Goal: Task Accomplishment & Management: Use online tool/utility

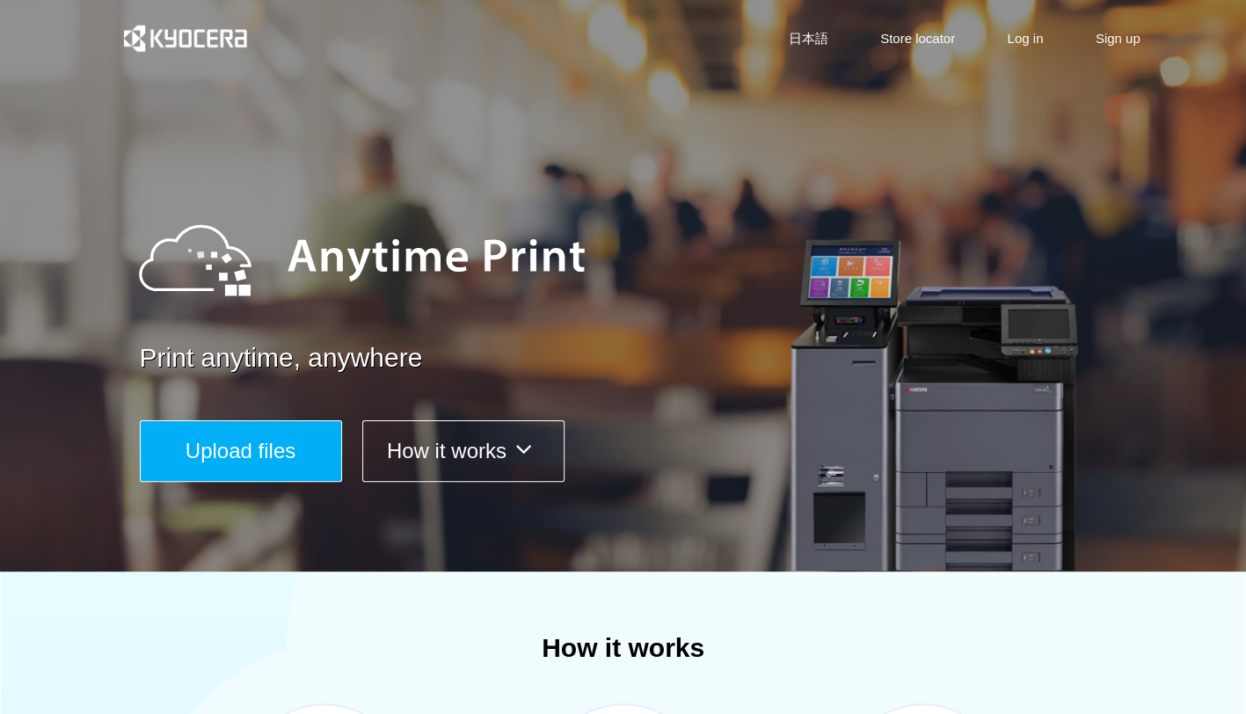
click at [266, 439] on span "Upload files" at bounding box center [241, 451] width 110 height 24
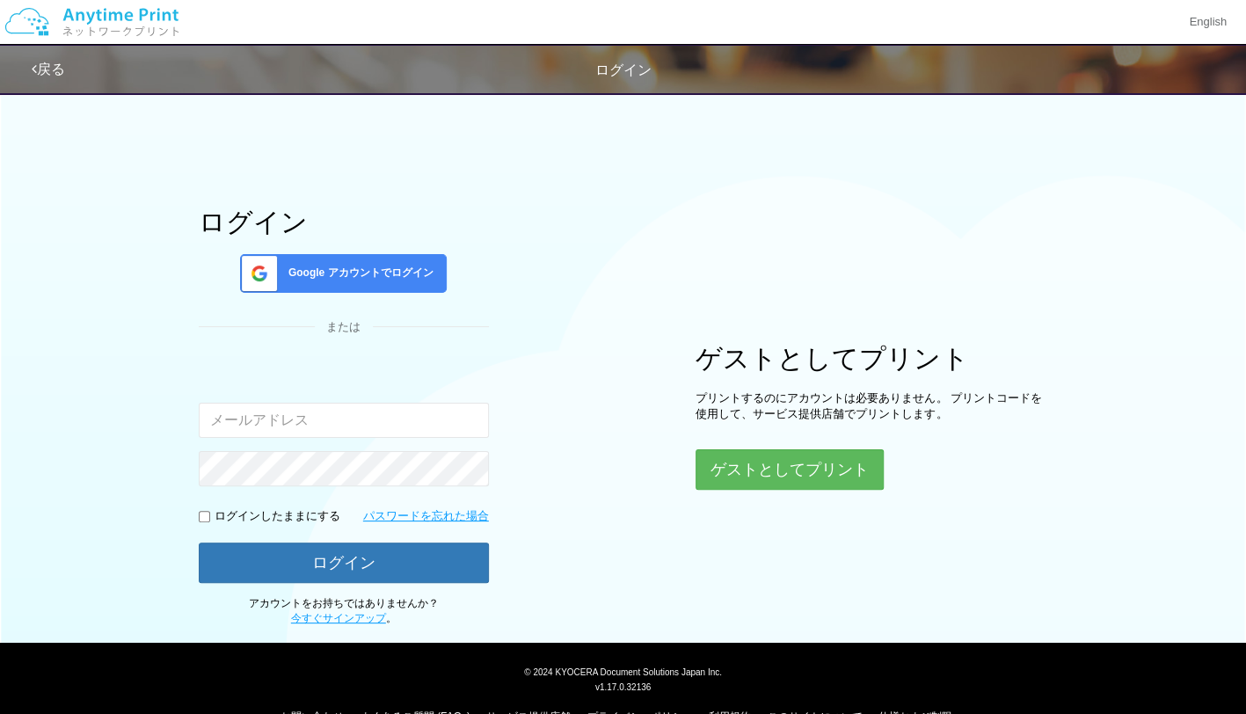
click at [379, 271] on span "Google アカウントでログイン" at bounding box center [357, 273] width 152 height 15
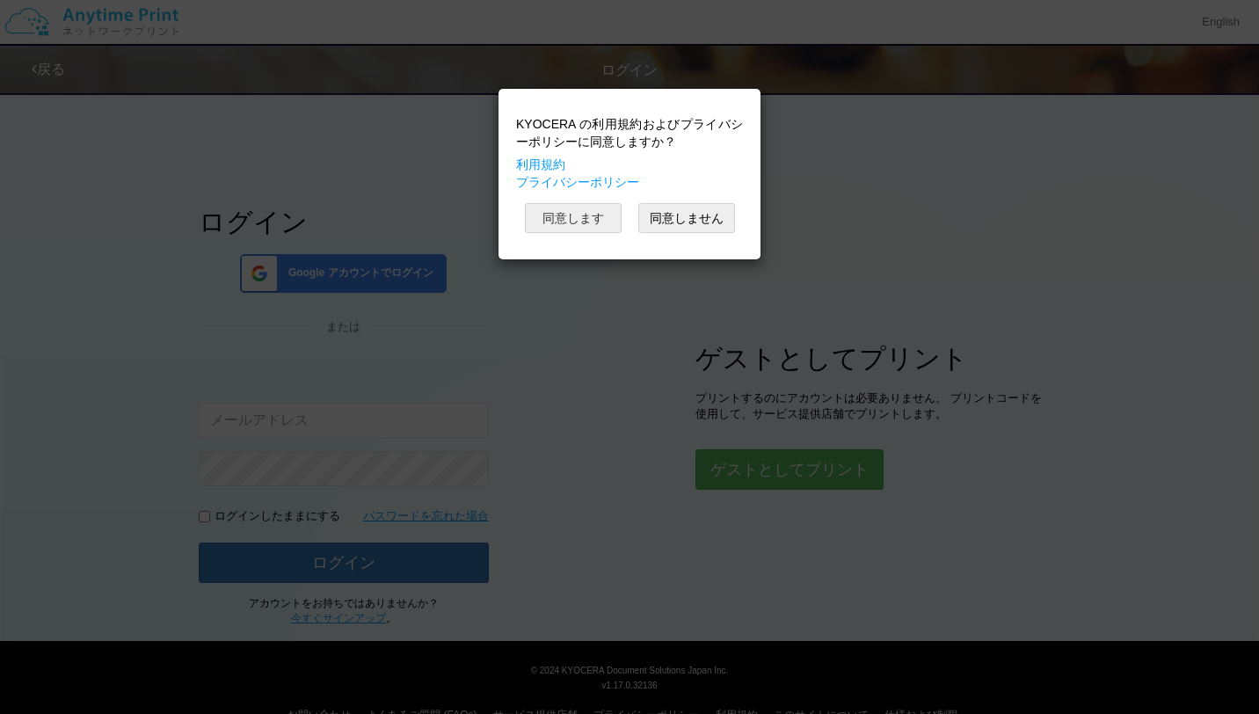
click at [581, 220] on button "同意します" at bounding box center [573, 218] width 97 height 30
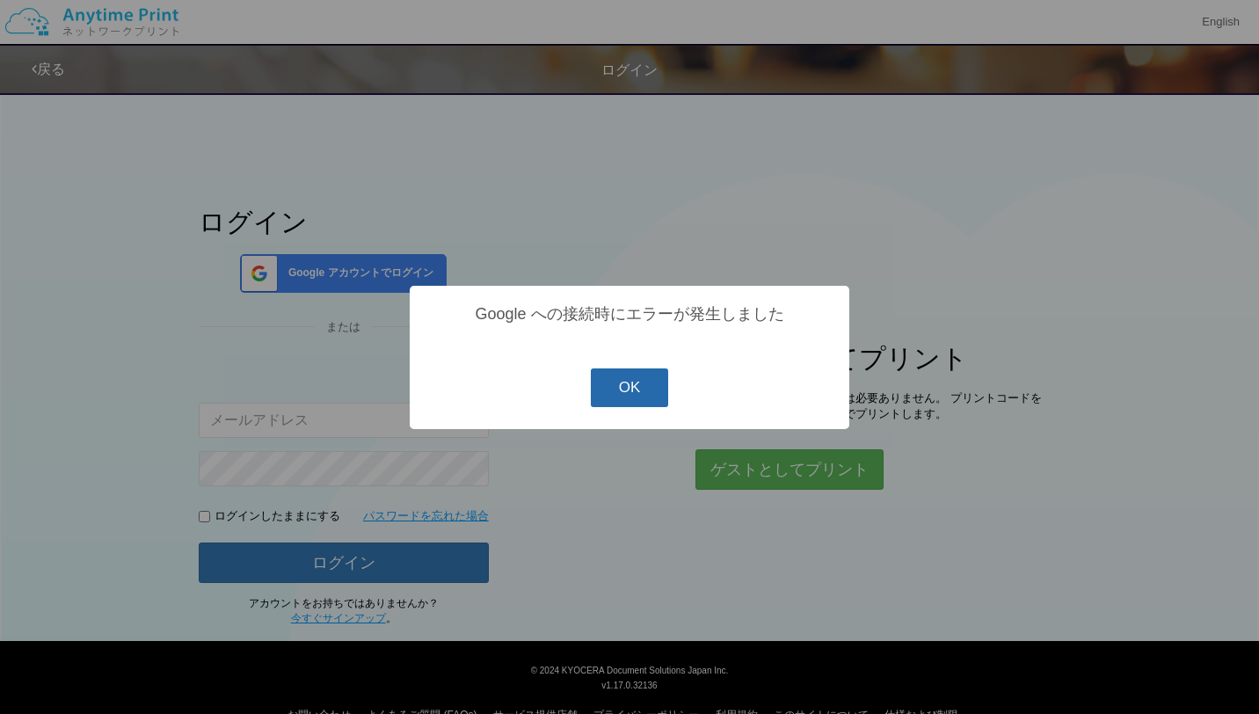
click at [645, 397] on button "OK" at bounding box center [630, 387] width 78 height 39
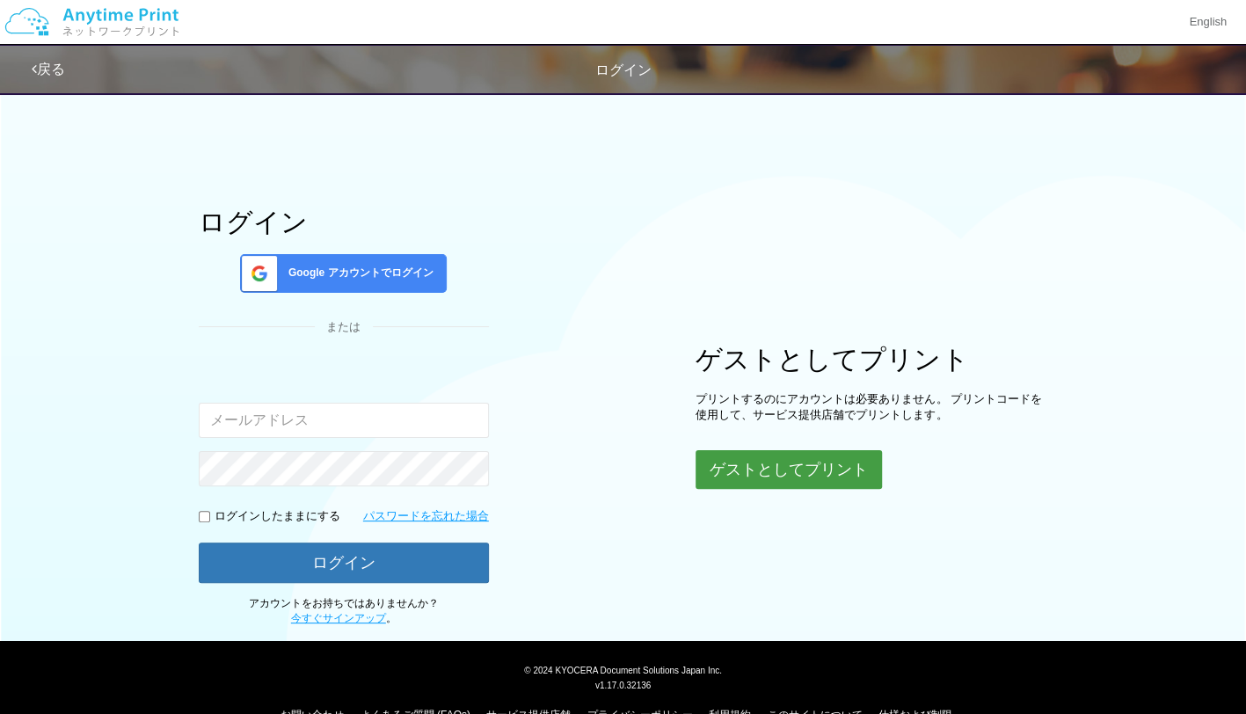
click at [773, 473] on button "ゲストとしてプリント" at bounding box center [789, 469] width 186 height 39
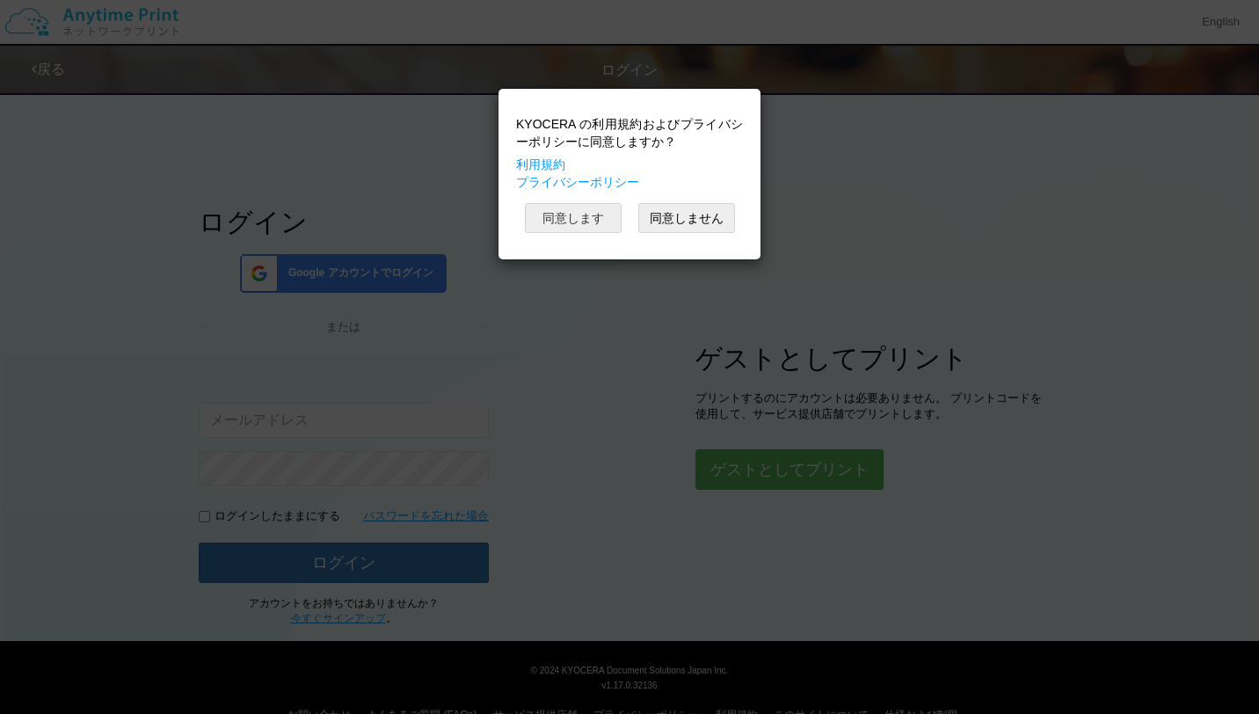
click at [587, 213] on button "同意します" at bounding box center [573, 218] width 97 height 30
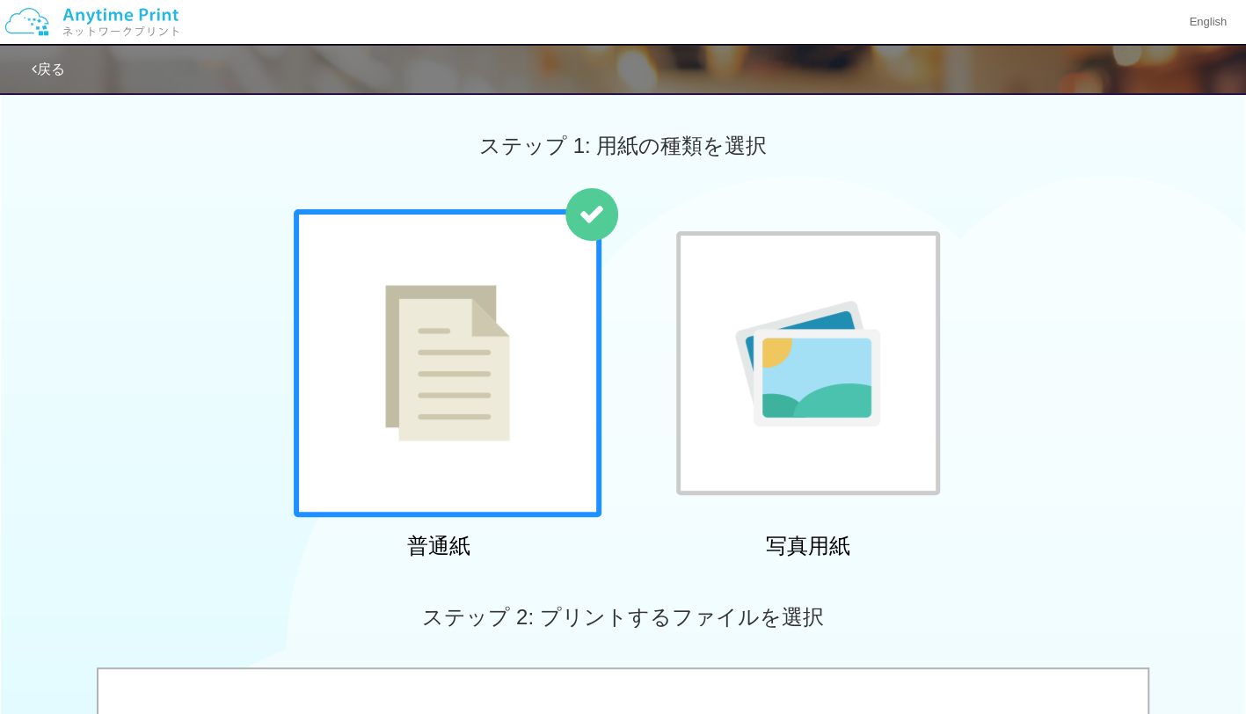
click at [498, 366] on img at bounding box center [447, 363] width 125 height 157
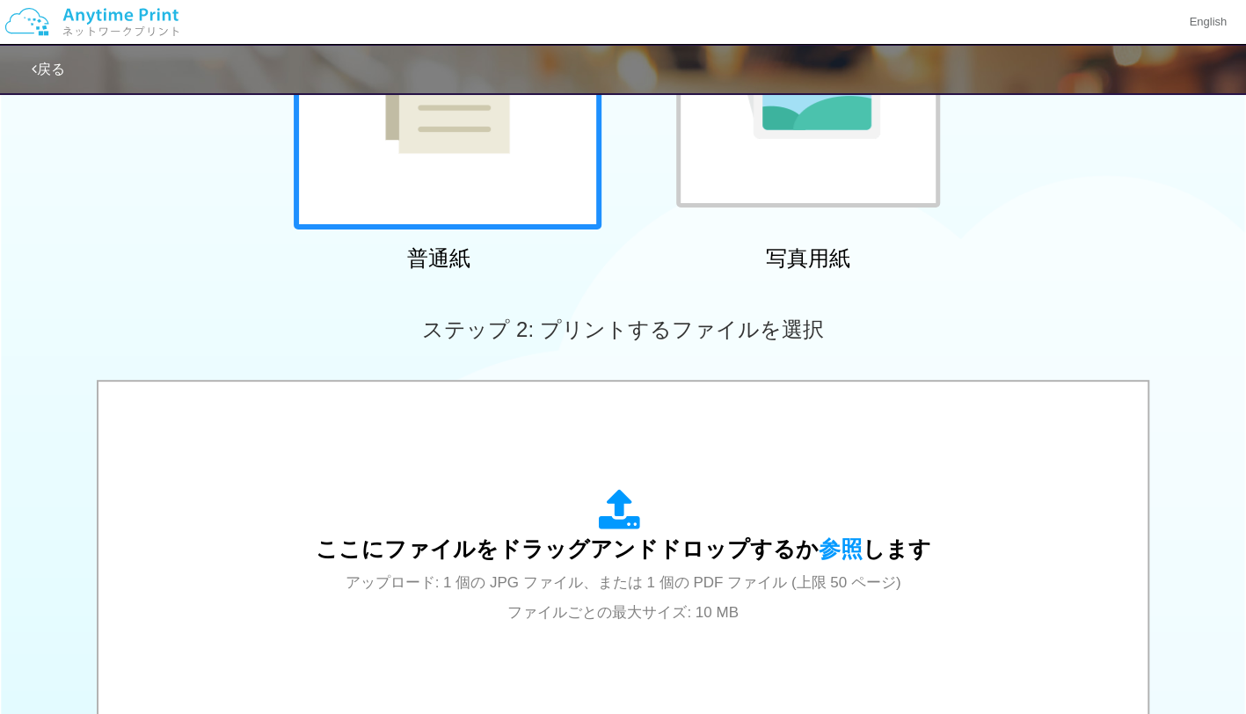
scroll to position [438, 0]
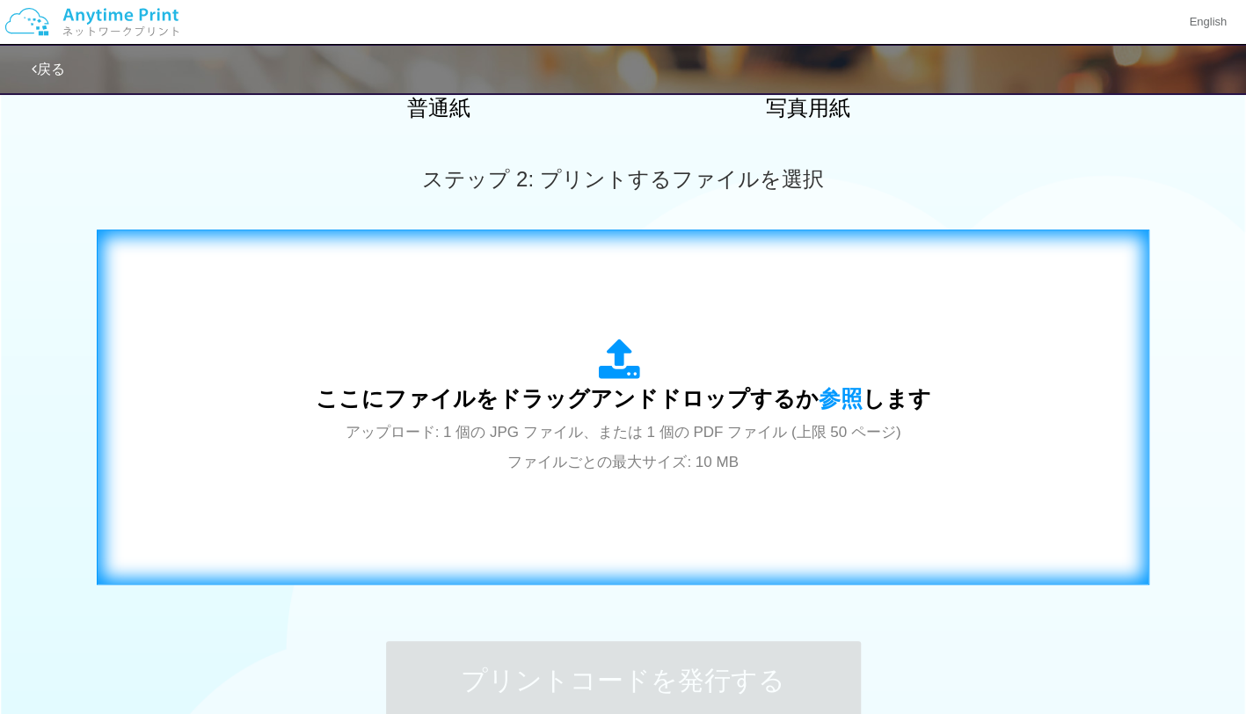
click at [723, 395] on span "ここにファイルをドラッグアンドドロップするか 参照 します" at bounding box center [624, 398] width 616 height 25
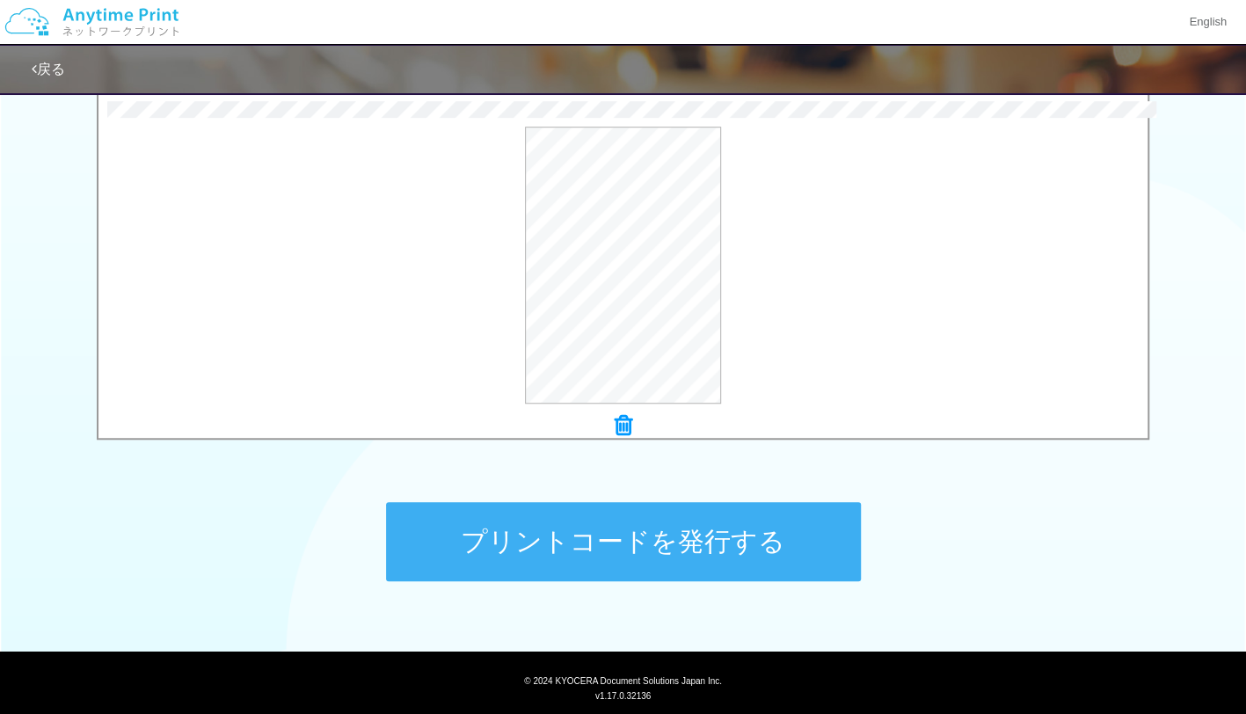
scroll to position [623, 0]
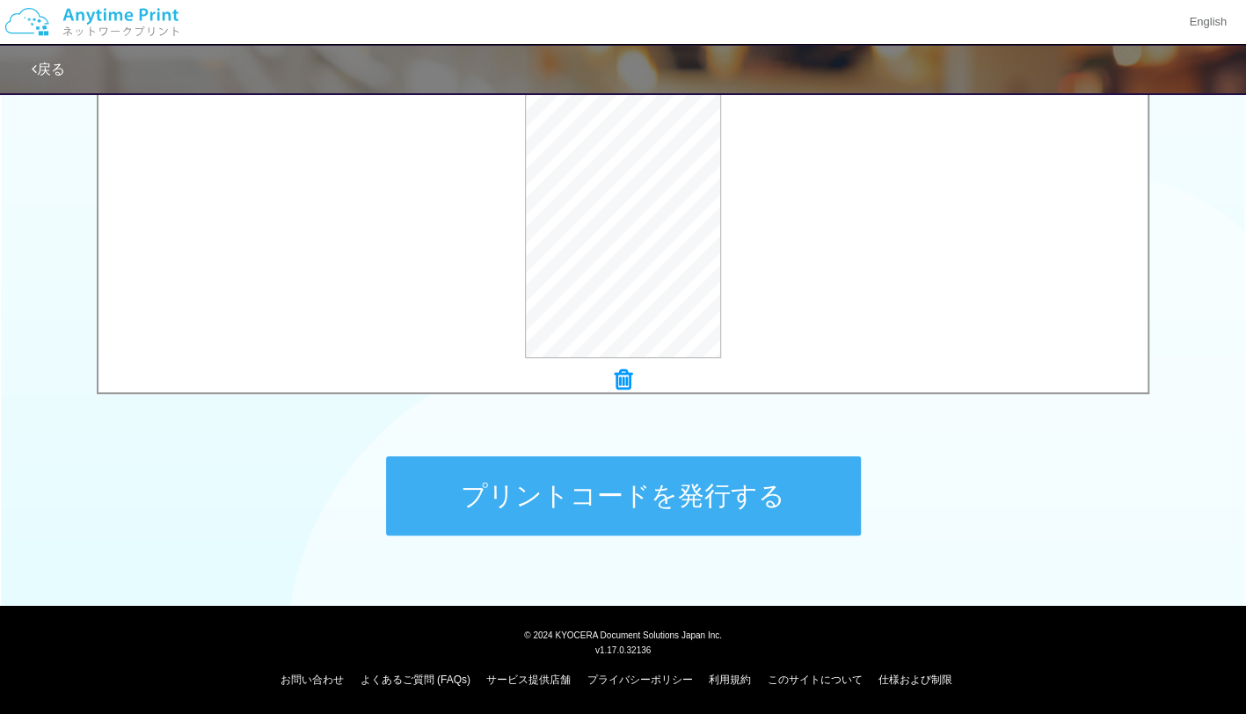
click at [546, 522] on button "プリントコードを発行する" at bounding box center [623, 495] width 475 height 79
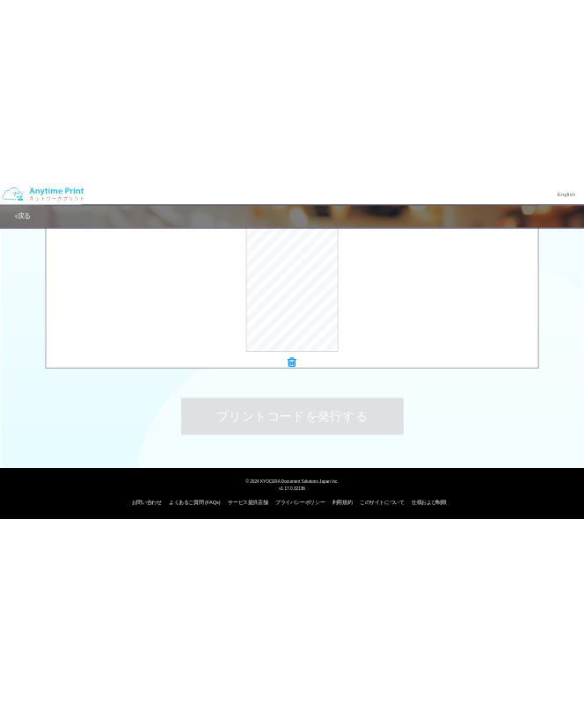
scroll to position [0, 0]
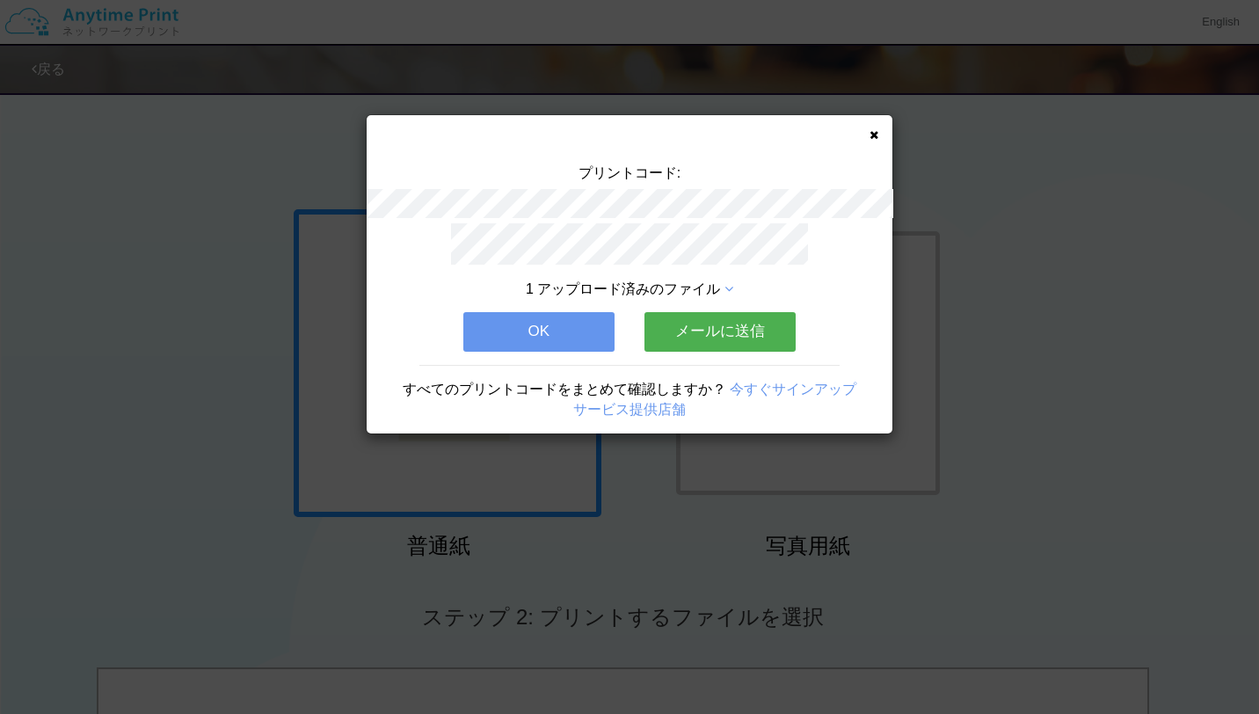
click at [660, 568] on div "プリントコード: 1 アップロード済みのファイル OK メールに送信 すべてのプリントコードをまとめて確認しますか？ 今すぐサインアップ サービス提供店舗" at bounding box center [629, 357] width 1259 height 714
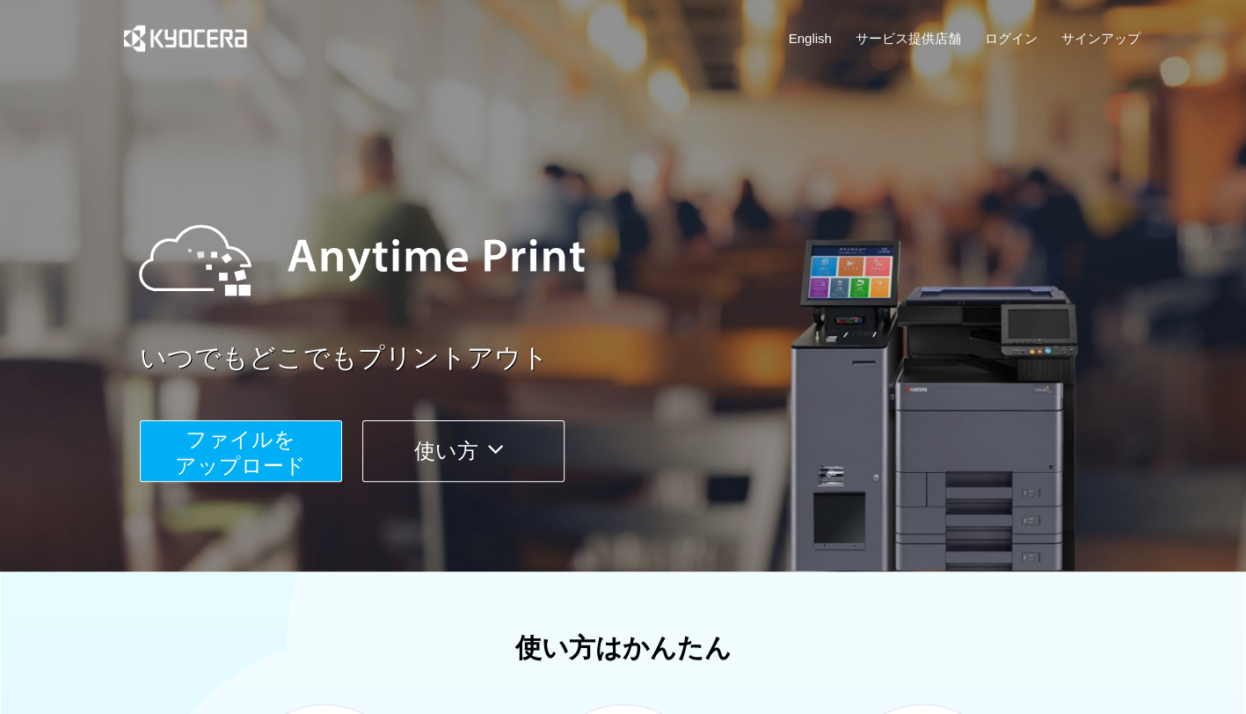
scroll to position [535, 0]
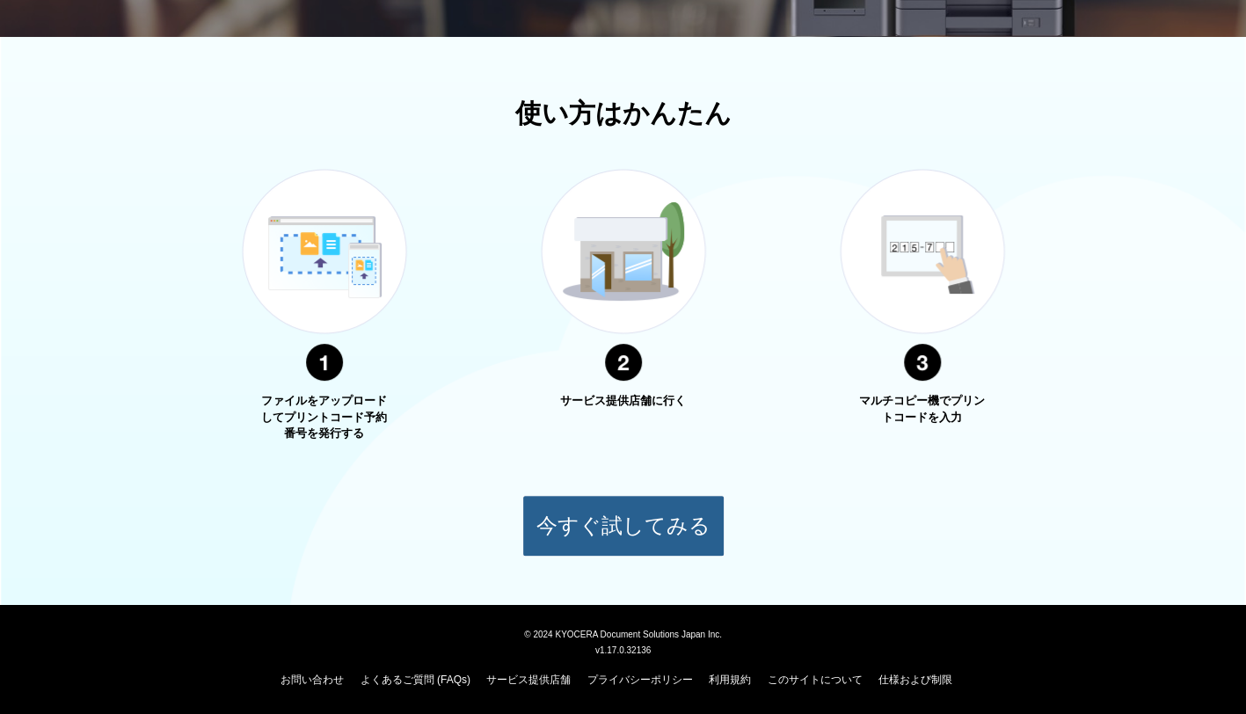
click at [624, 526] on button "今すぐ試してみる" at bounding box center [623, 526] width 202 height 62
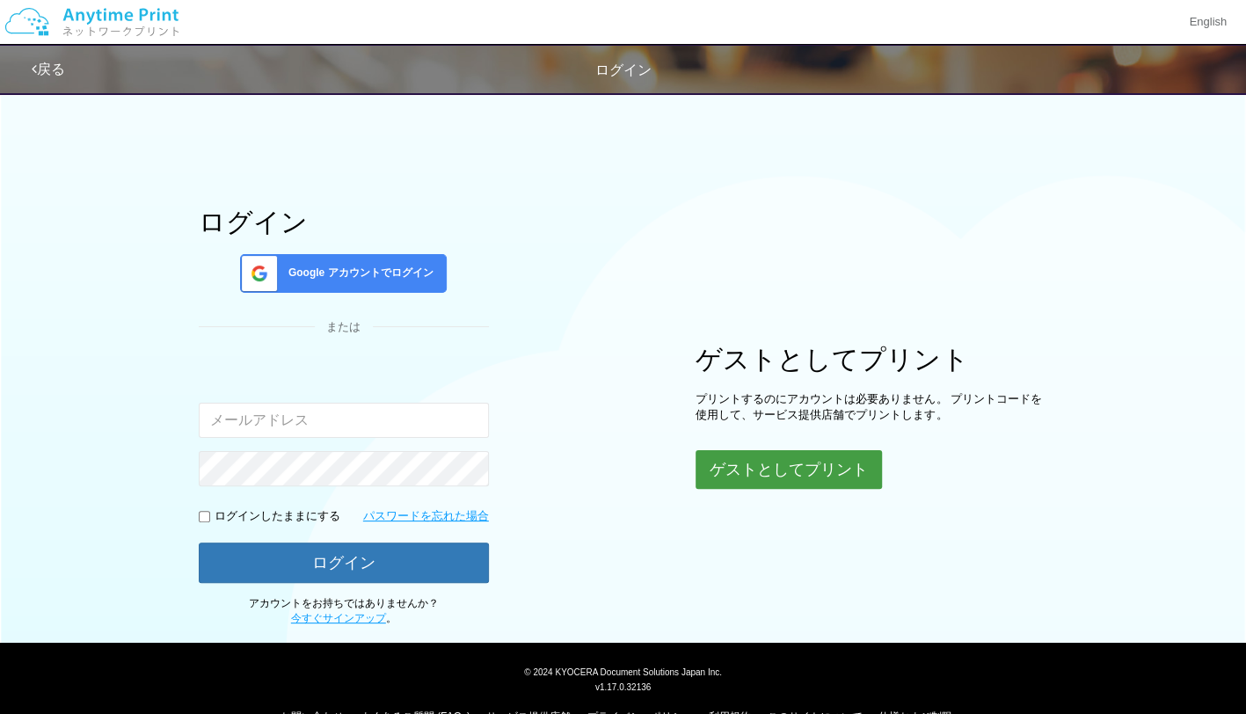
click at [803, 459] on button "ゲストとしてプリント" at bounding box center [789, 469] width 186 height 39
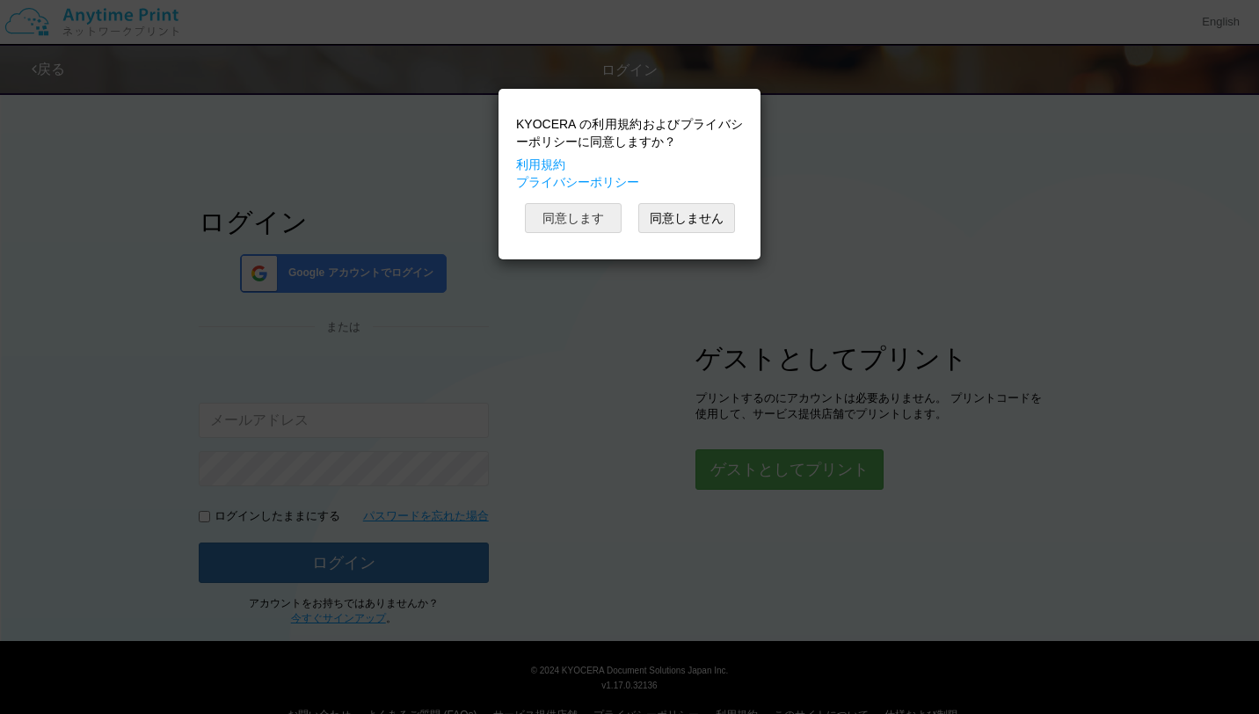
click at [608, 217] on button "同意します" at bounding box center [573, 218] width 97 height 30
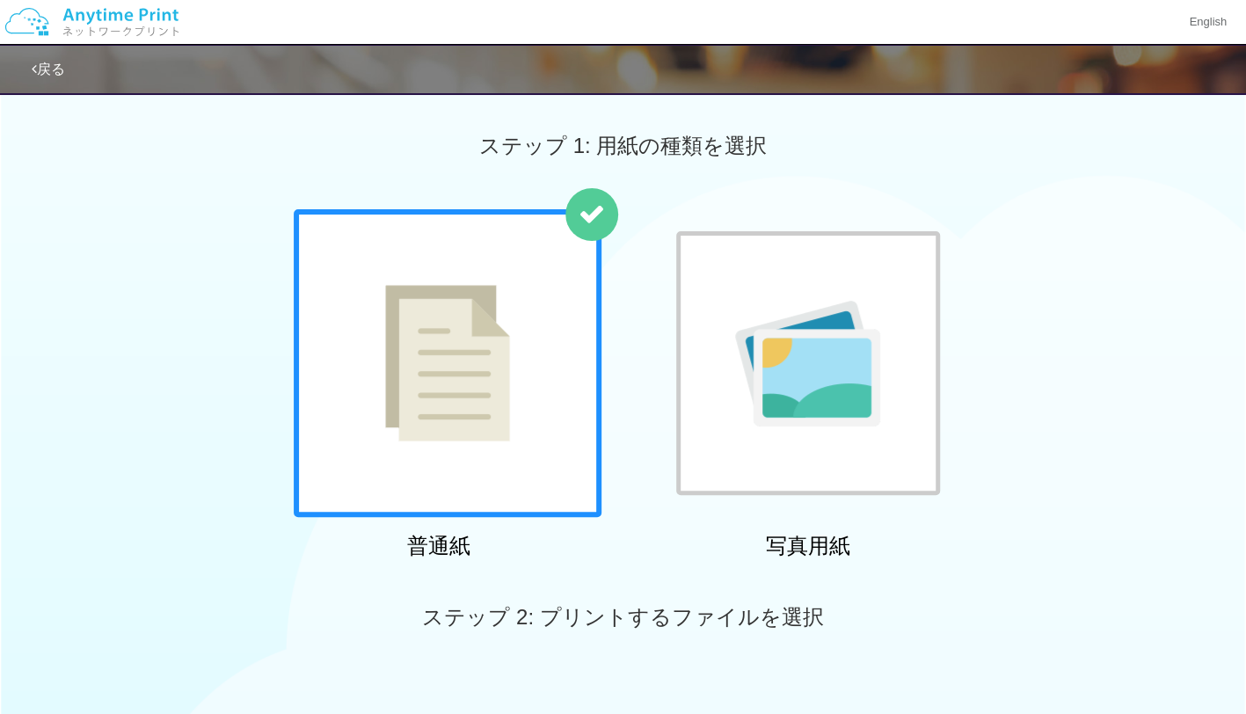
click at [523, 478] on div at bounding box center [448, 363] width 308 height 308
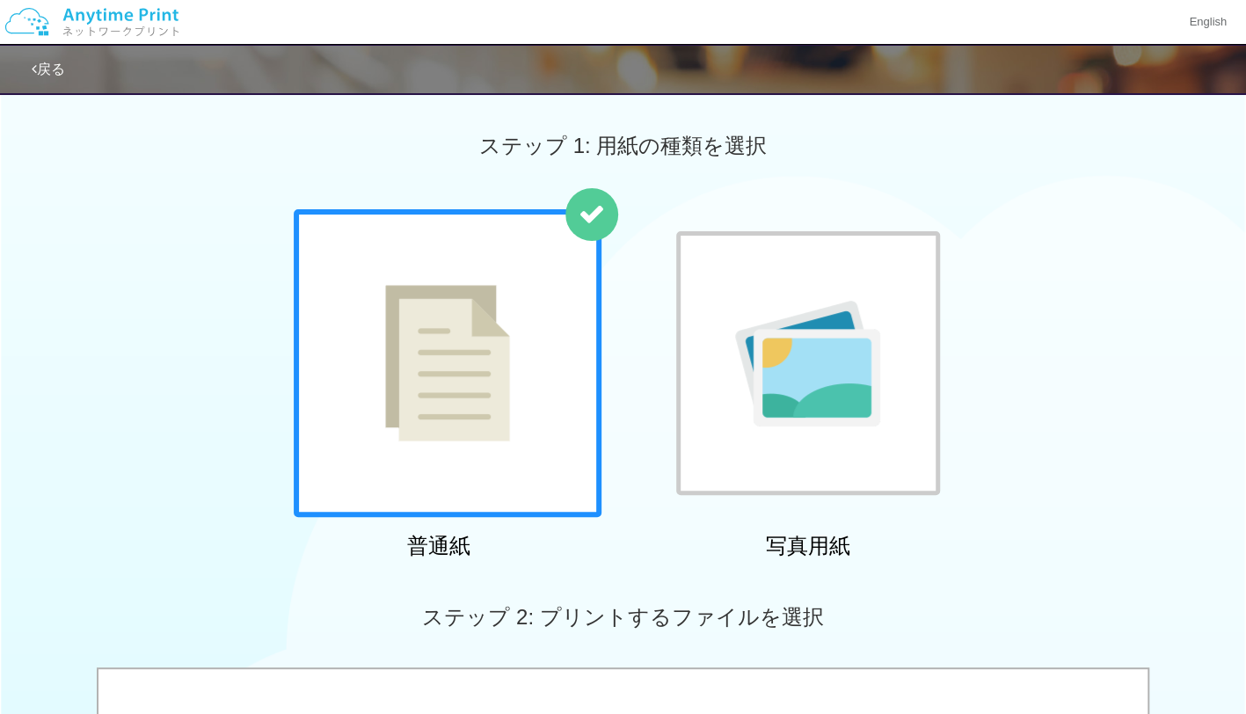
scroll to position [623, 0]
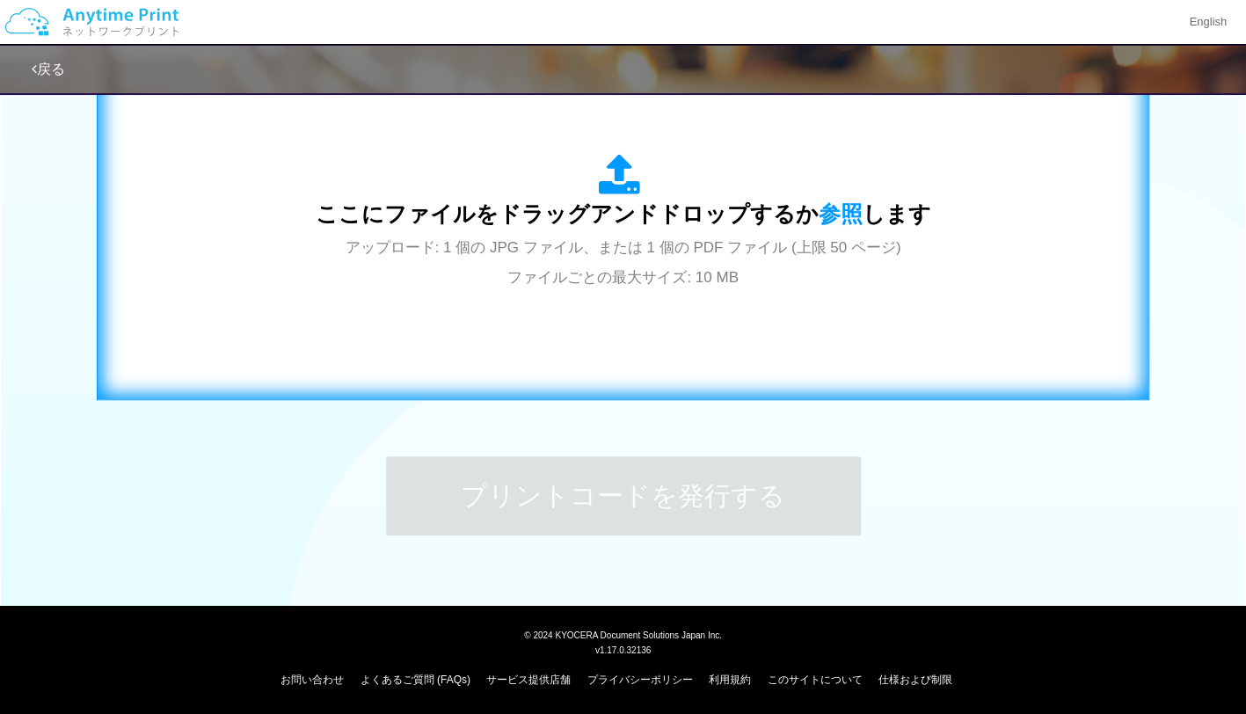
click at [588, 218] on span "ここにファイルをドラッグアンドドロップするか 参照 します" at bounding box center [624, 213] width 616 height 25
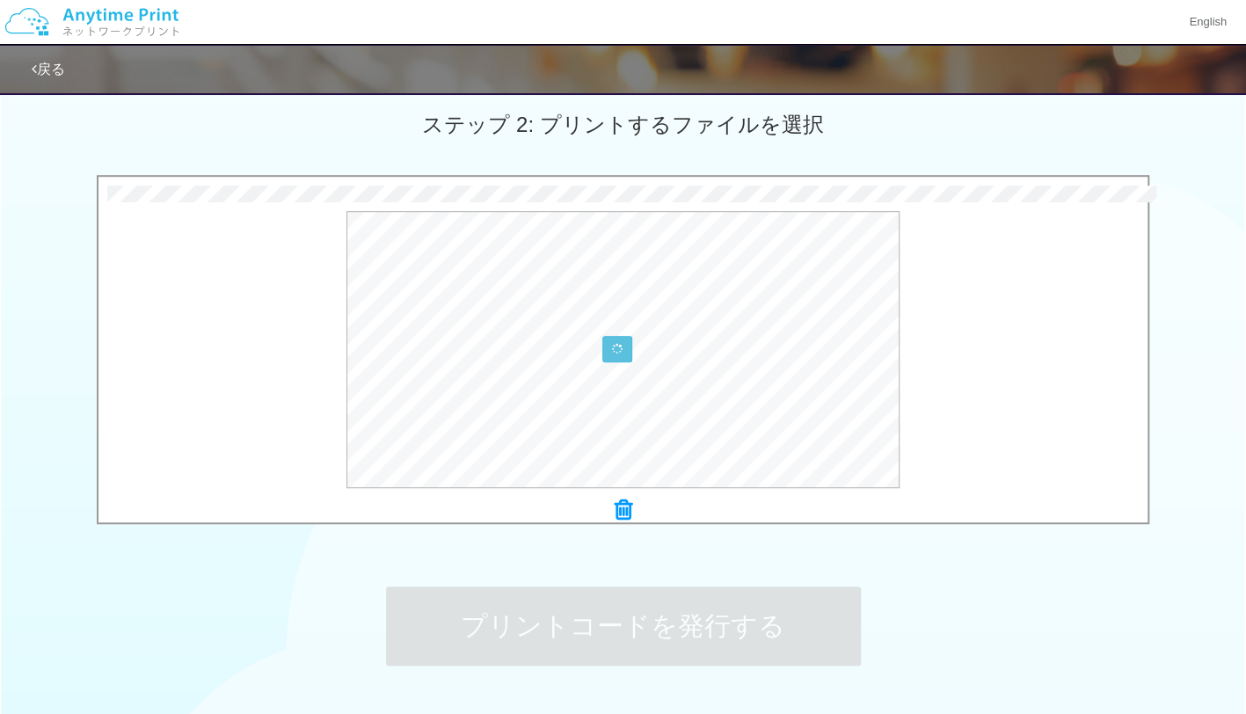
scroll to position [491, 0]
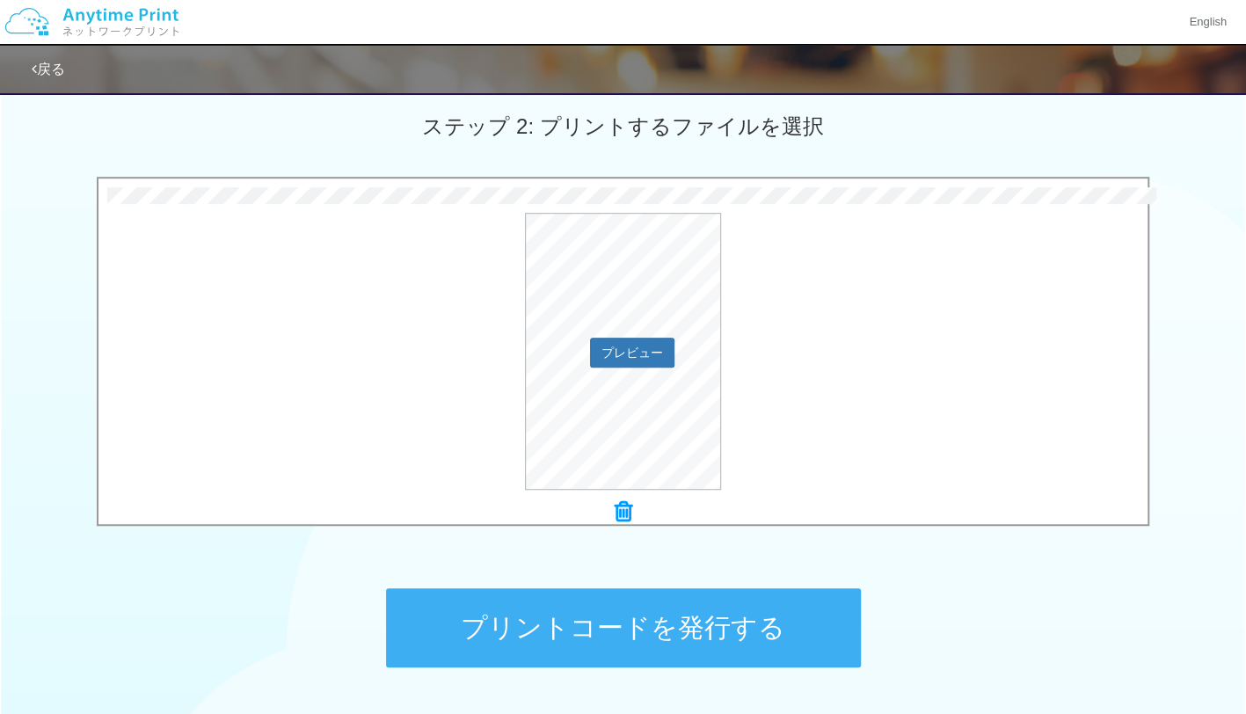
click at [768, 409] on div "プレビュー" at bounding box center [622, 351] width 1049 height 277
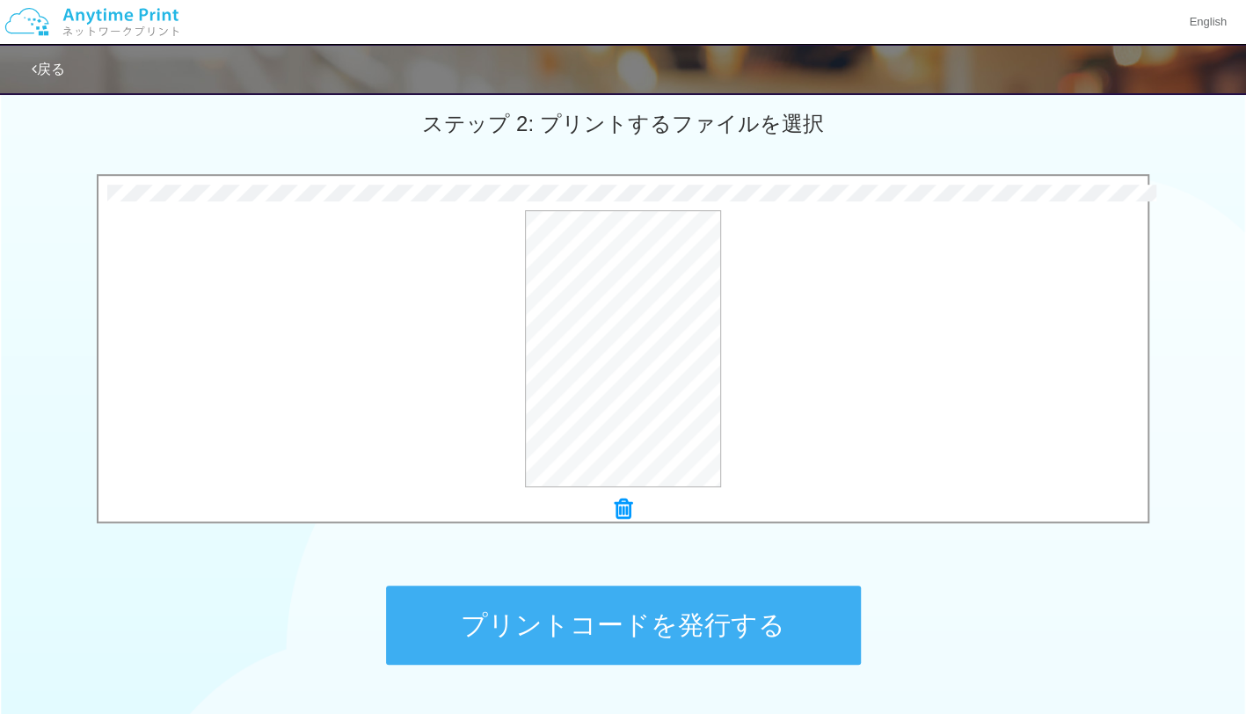
scroll to position [623, 0]
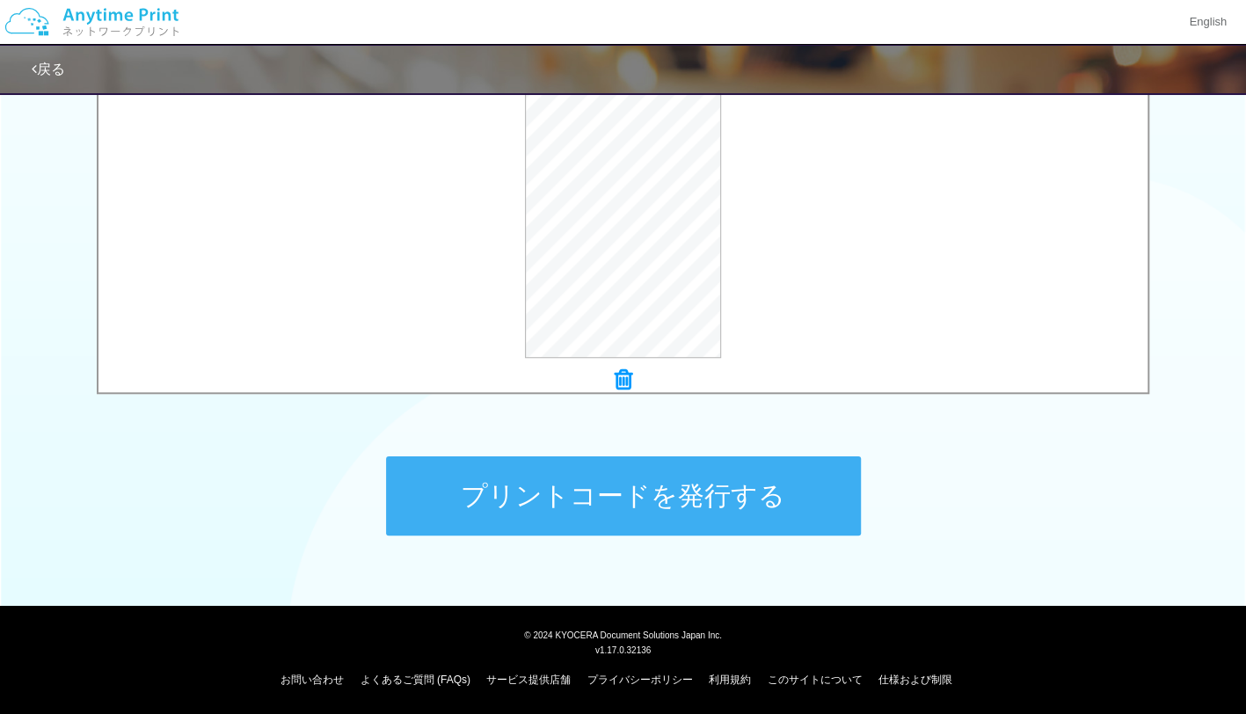
click at [625, 380] on icon at bounding box center [624, 379] width 18 height 23
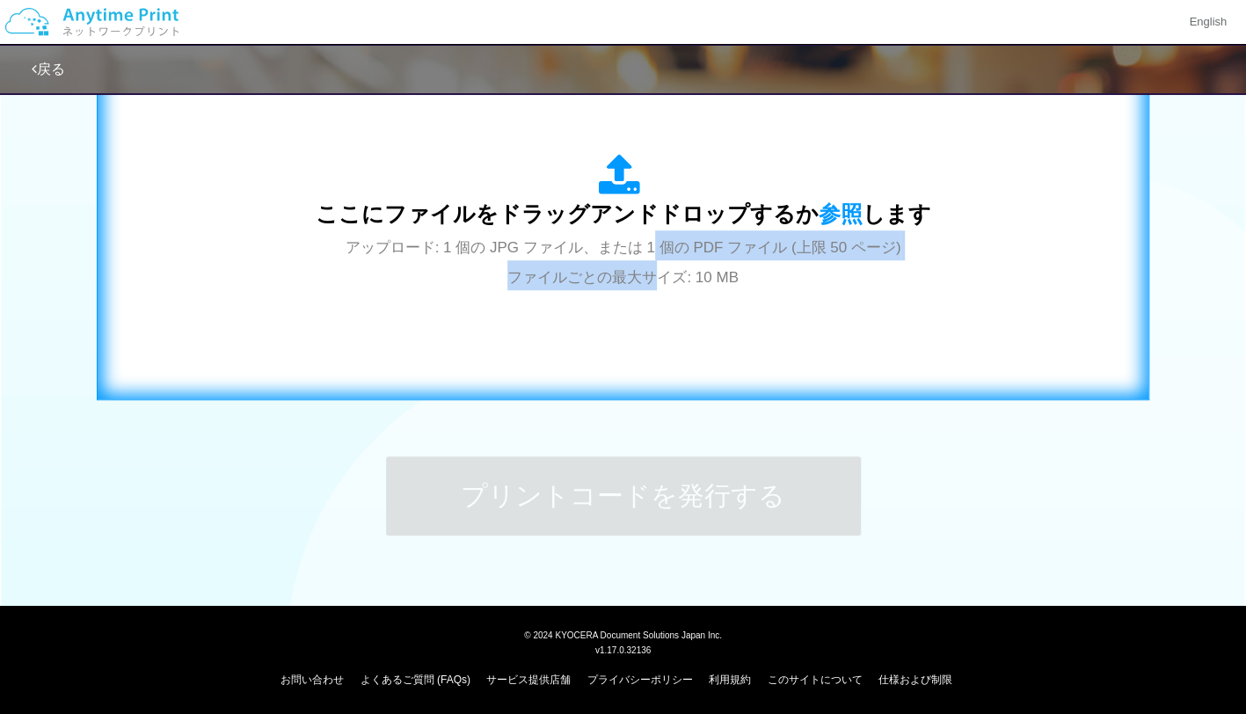
click at [652, 261] on div "ここにファイルをドラッグアンドドロップするか 参照 します アップロード: 1 個の JPG ファイル、または 1 個の PDF ファイル (上限 50 ペー…" at bounding box center [624, 222] width 616 height 137
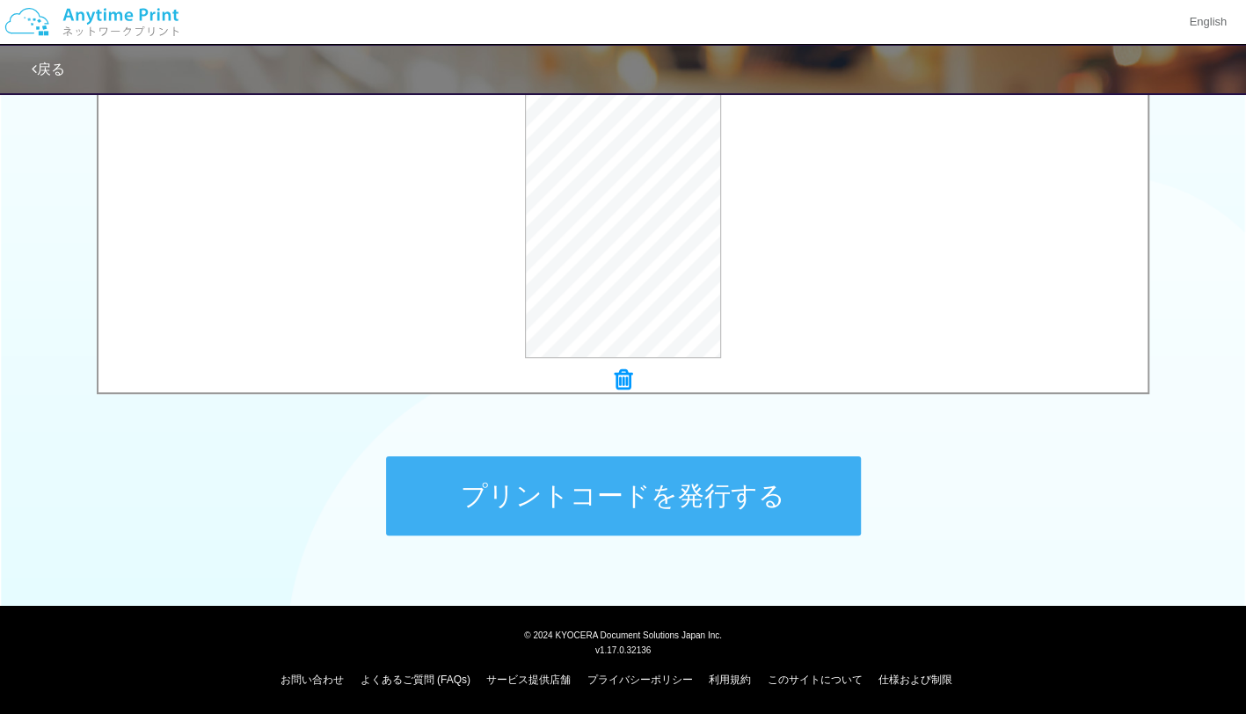
click at [616, 493] on button "プリントコードを発行する" at bounding box center [623, 495] width 475 height 79
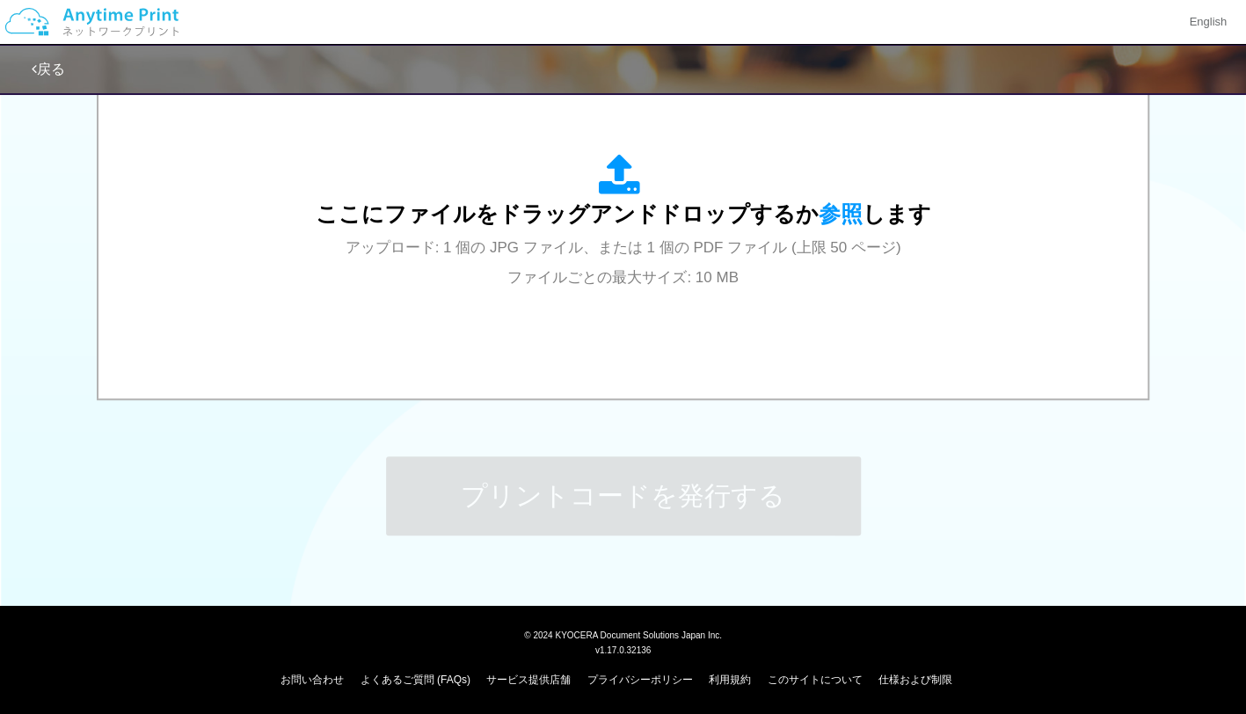
scroll to position [0, 0]
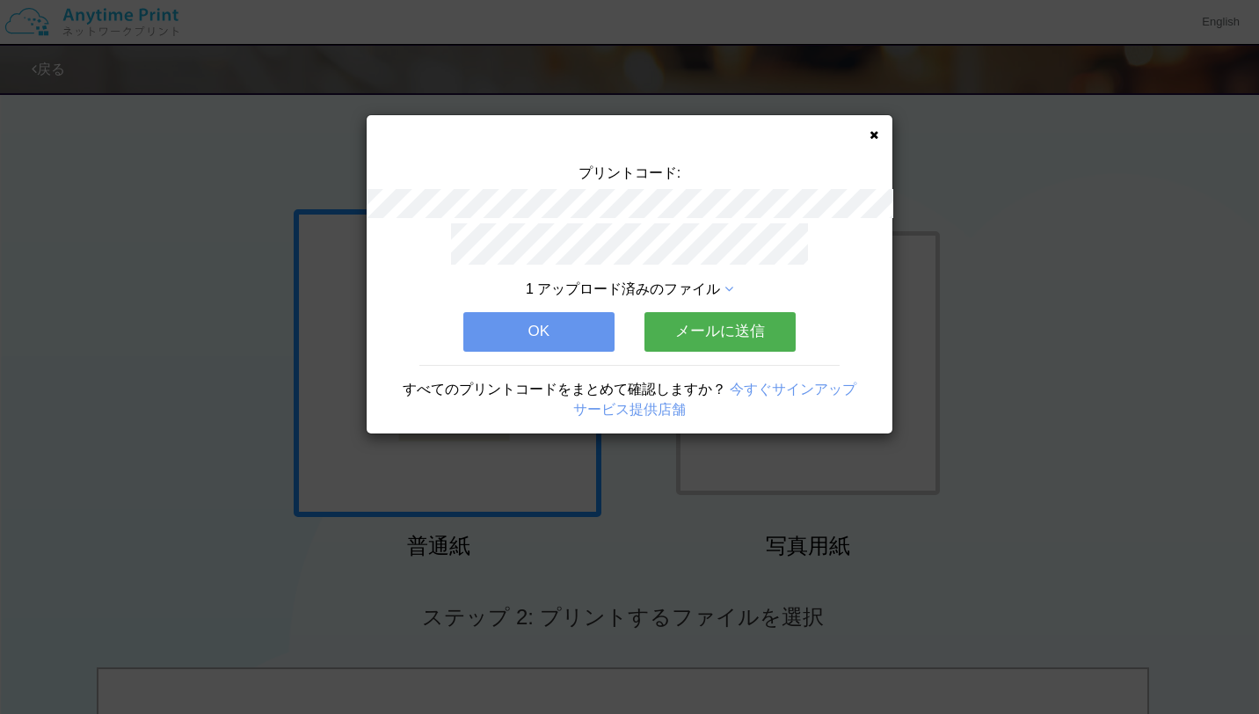
click at [877, 133] on icon at bounding box center [874, 134] width 9 height 11
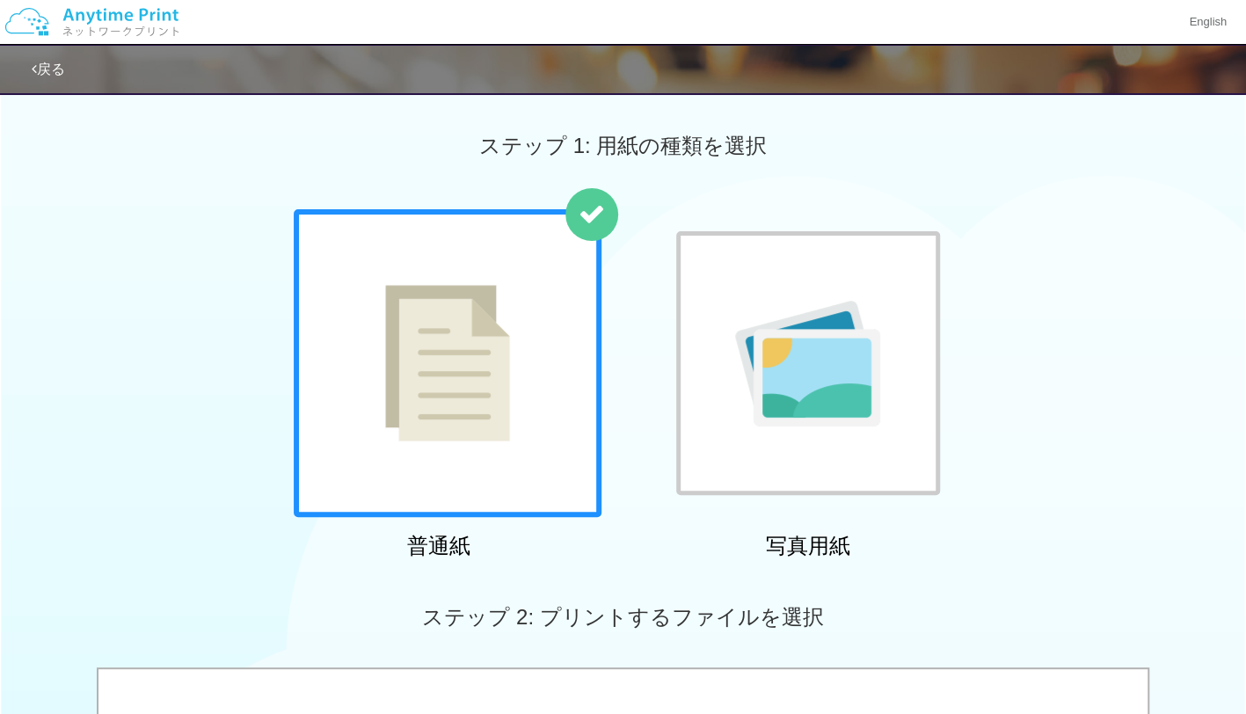
click at [952, 383] on div at bounding box center [808, 363] width 308 height 308
